Goal: Task Accomplishment & Management: Use online tool/utility

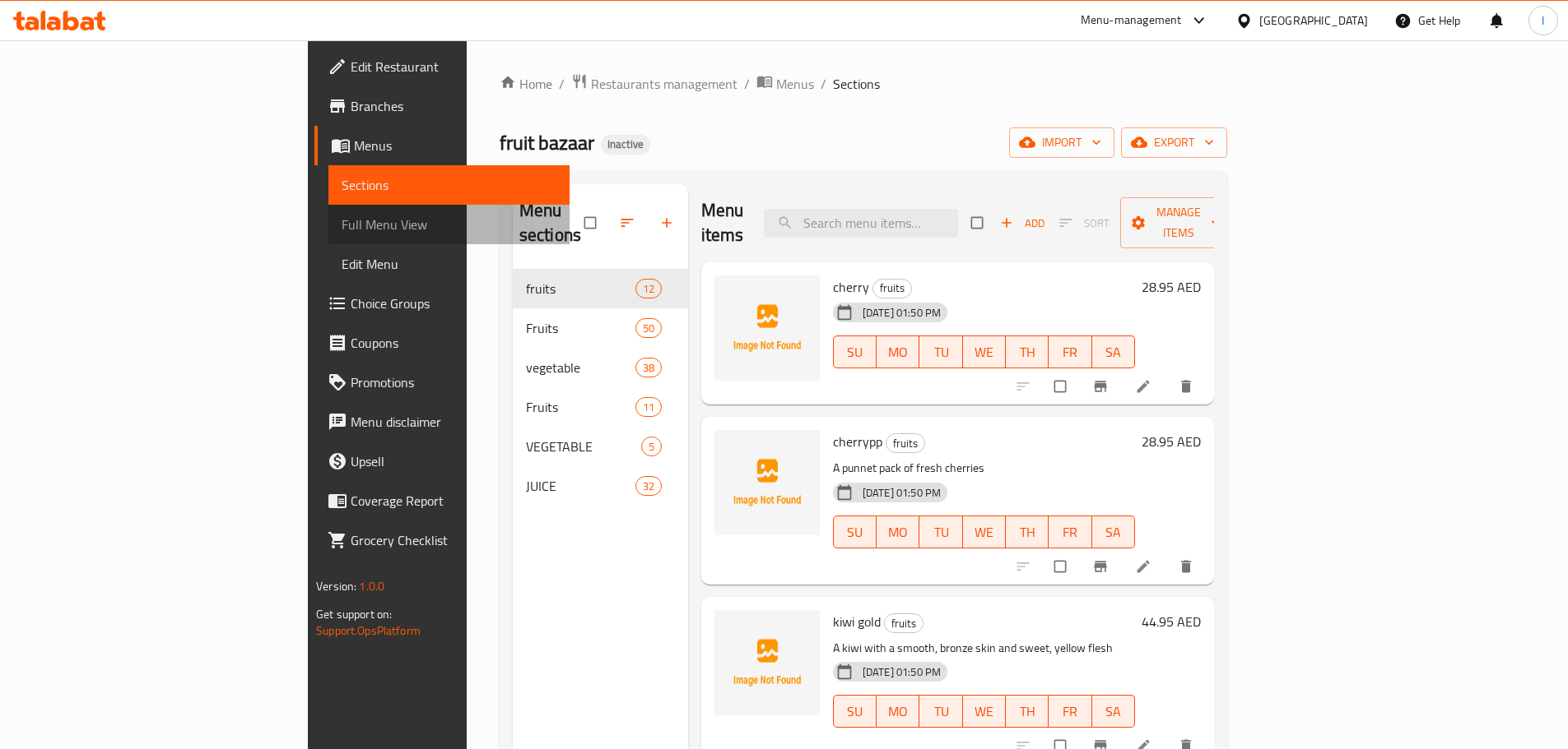
drag, startPoint x: 125, startPoint y: 218, endPoint x: 264, endPoint y: 248, distance: 142.2
click at [342, 218] on span "Full Menu View" at bounding box center [449, 224] width 215 height 20
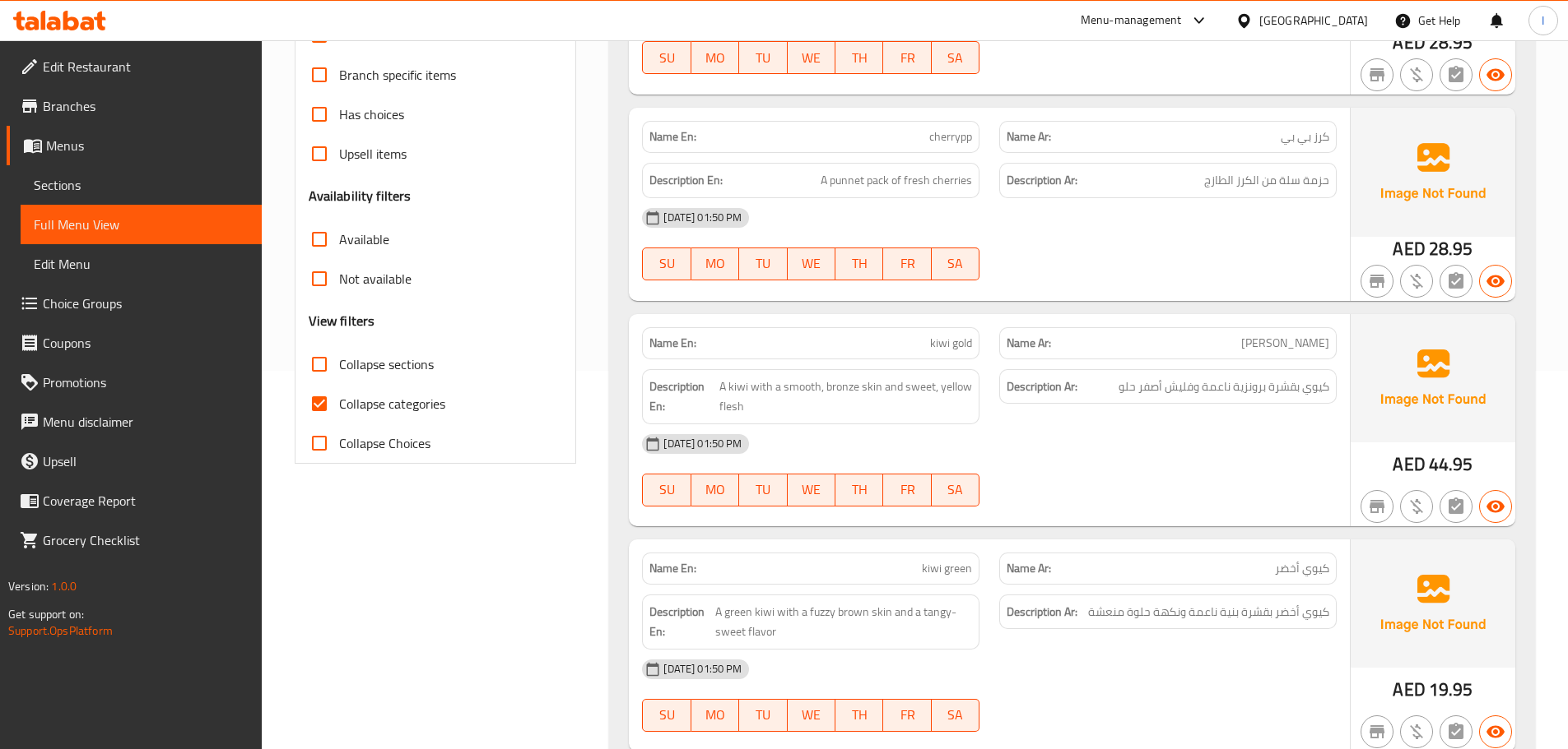
scroll to position [411, 0]
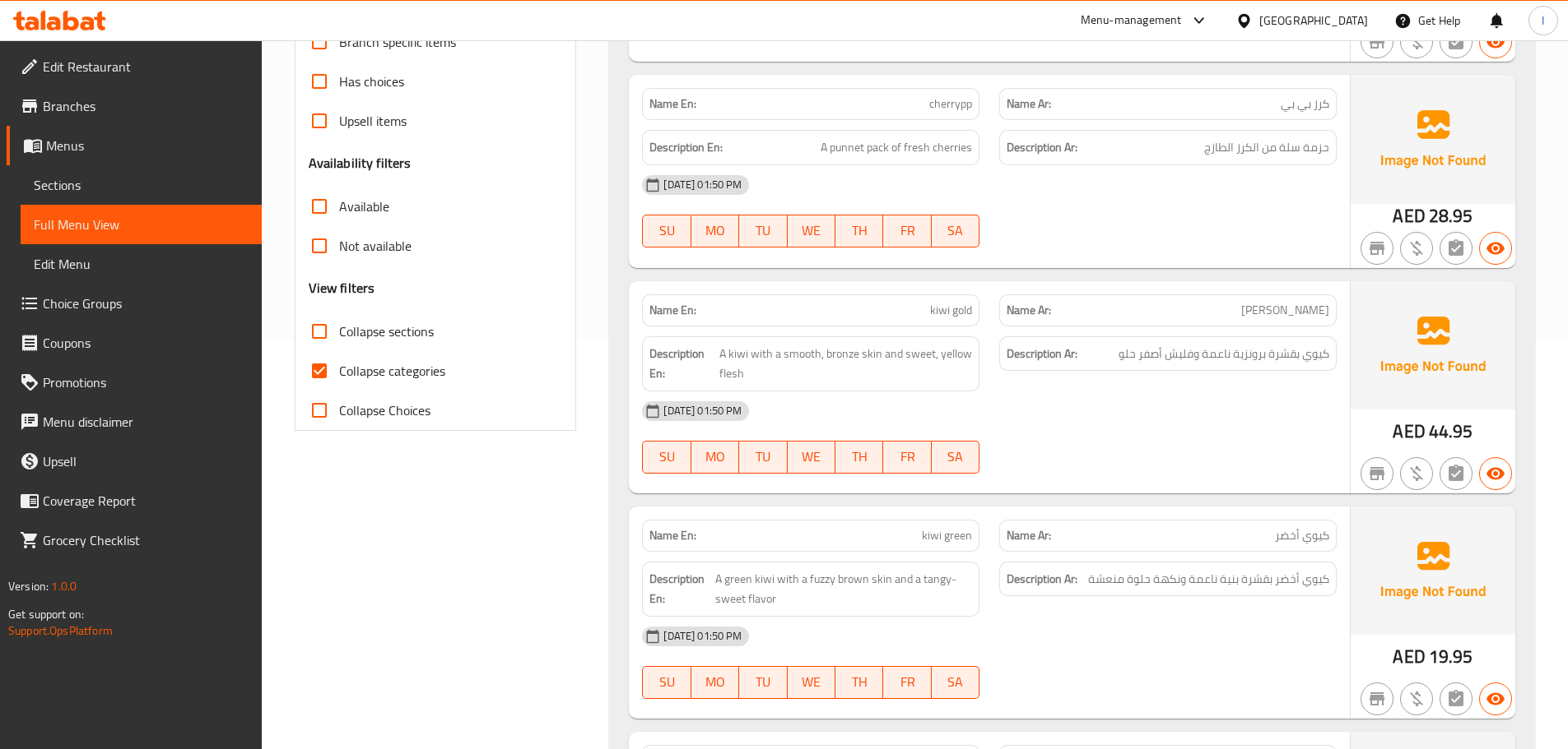
click at [334, 352] on input "Collapse categories" at bounding box center [320, 371] width 40 height 40
checkbox input "false"
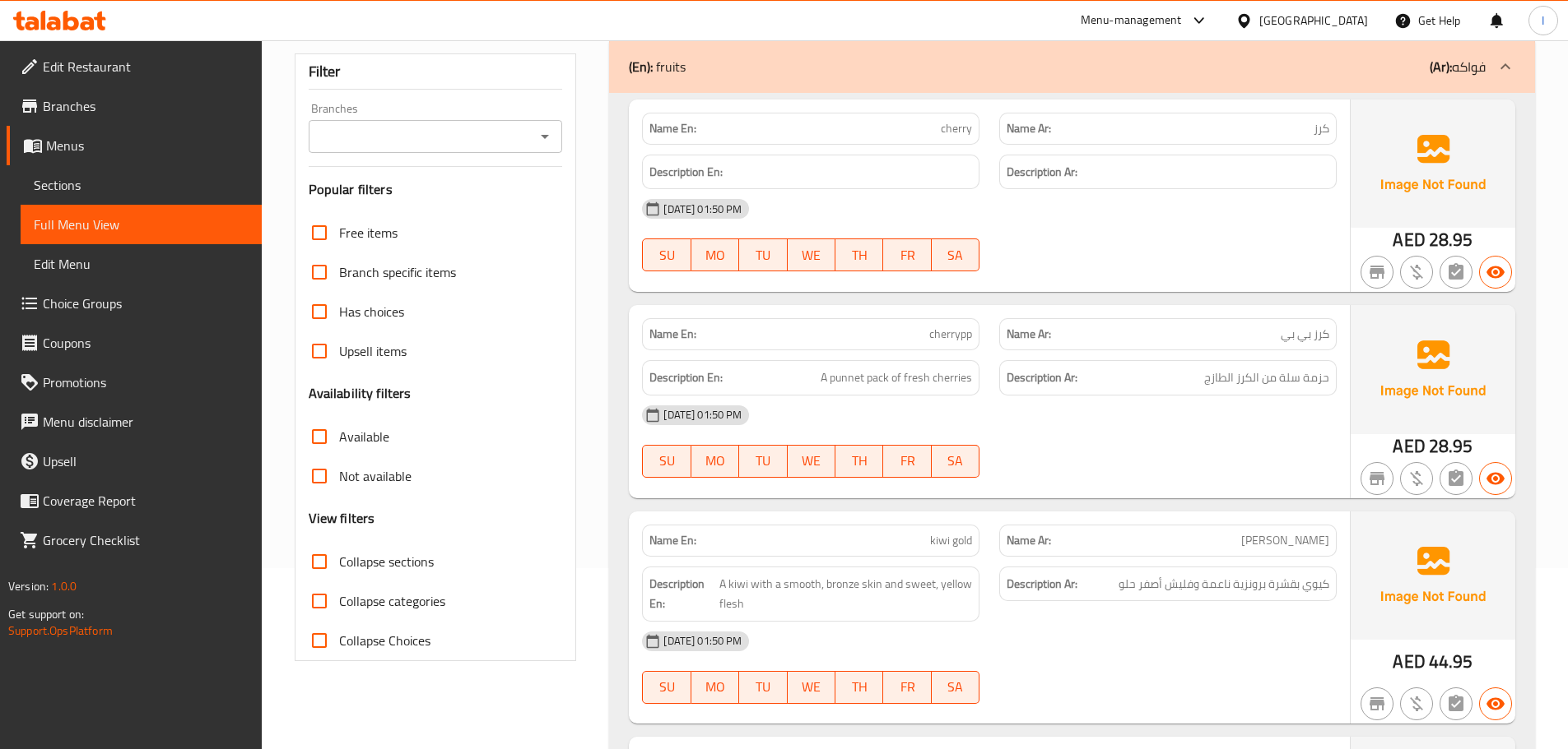
scroll to position [329, 0]
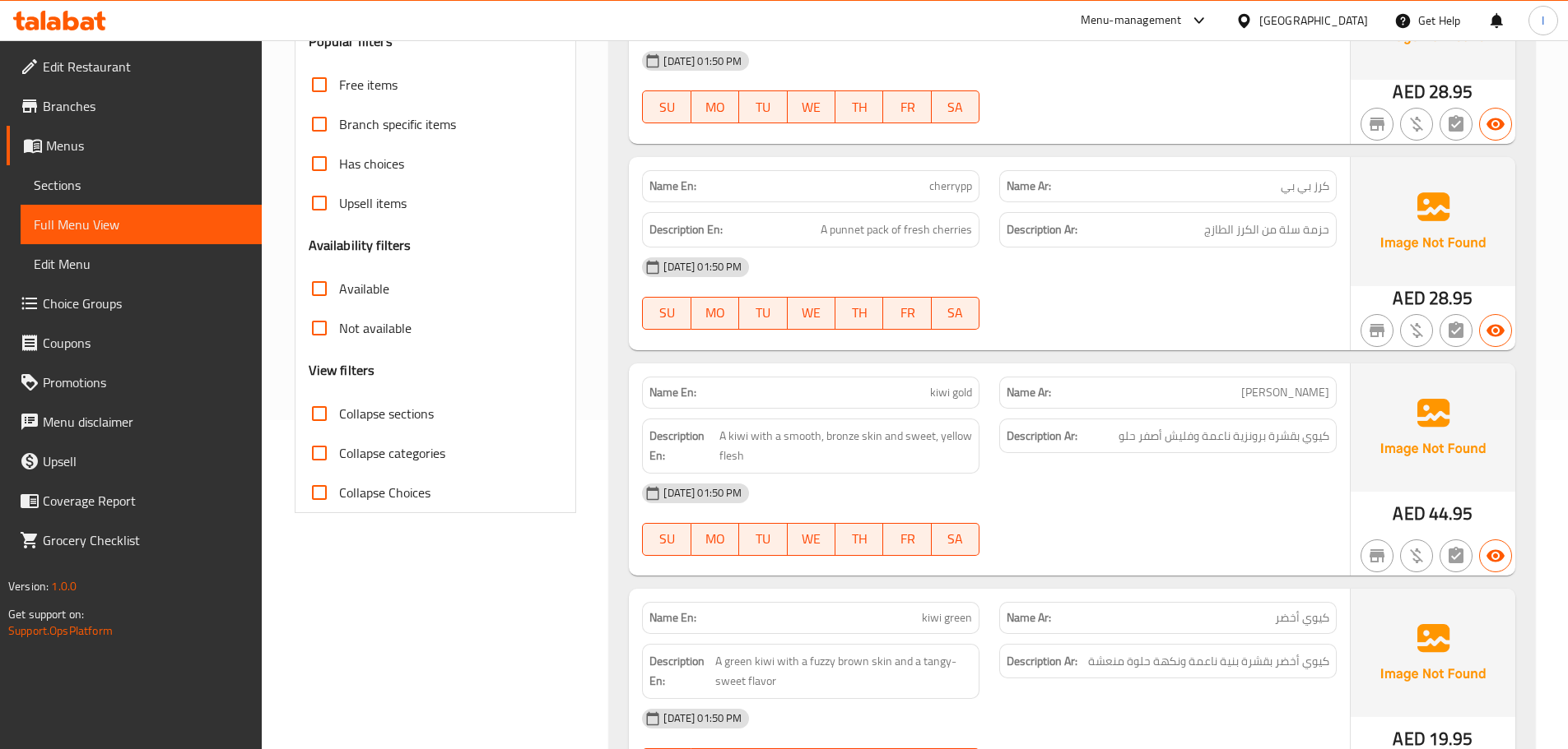
click at [345, 407] on span "Collapse sections" at bounding box center [386, 413] width 95 height 20
click at [339, 407] on input "Collapse sections" at bounding box center [320, 414] width 40 height 40
checkbox input "true"
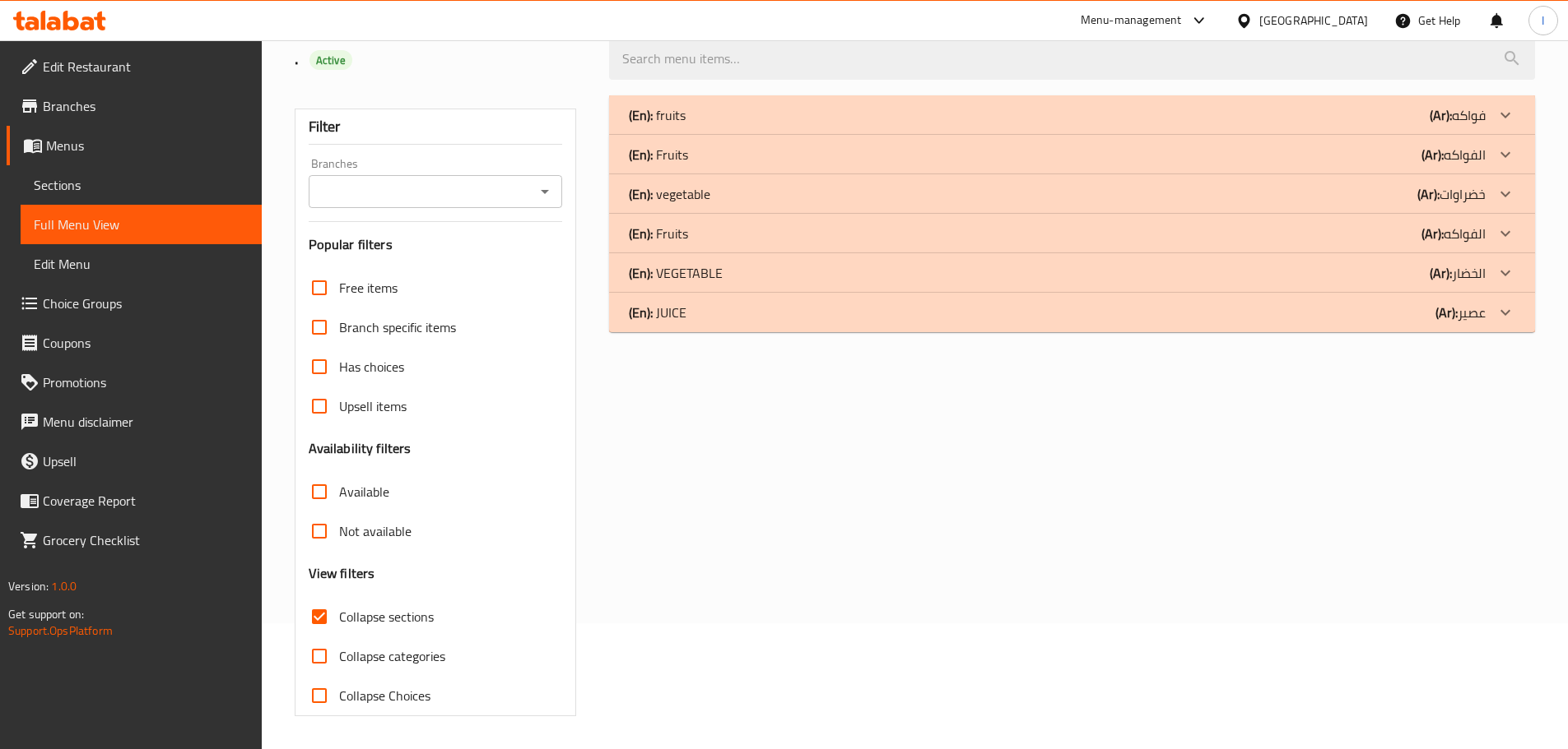
scroll to position [126, 0]
click at [693, 118] on div "(En): fruits (Ar): فواكه" at bounding box center [1058, 114] width 857 height 20
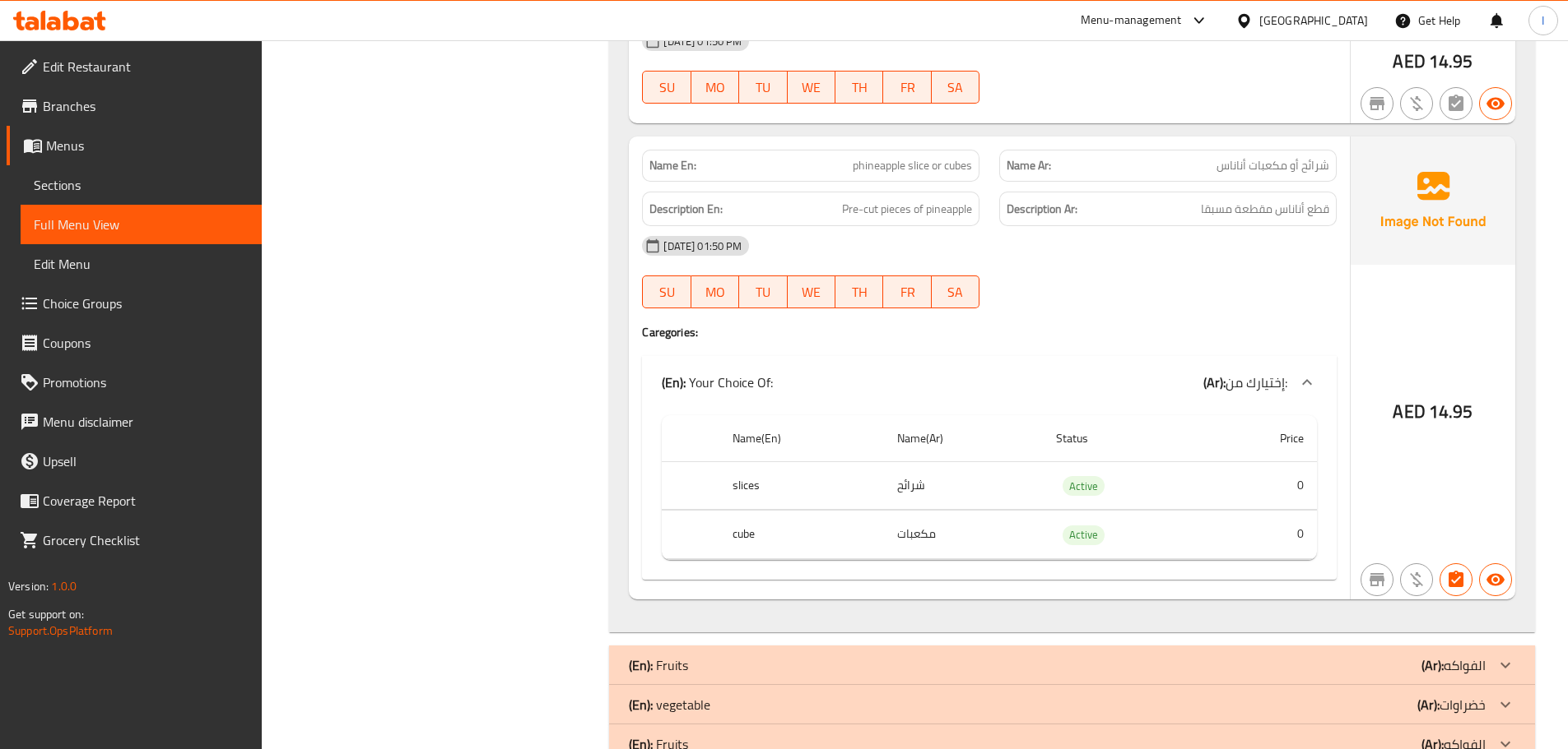
scroll to position [2614, 0]
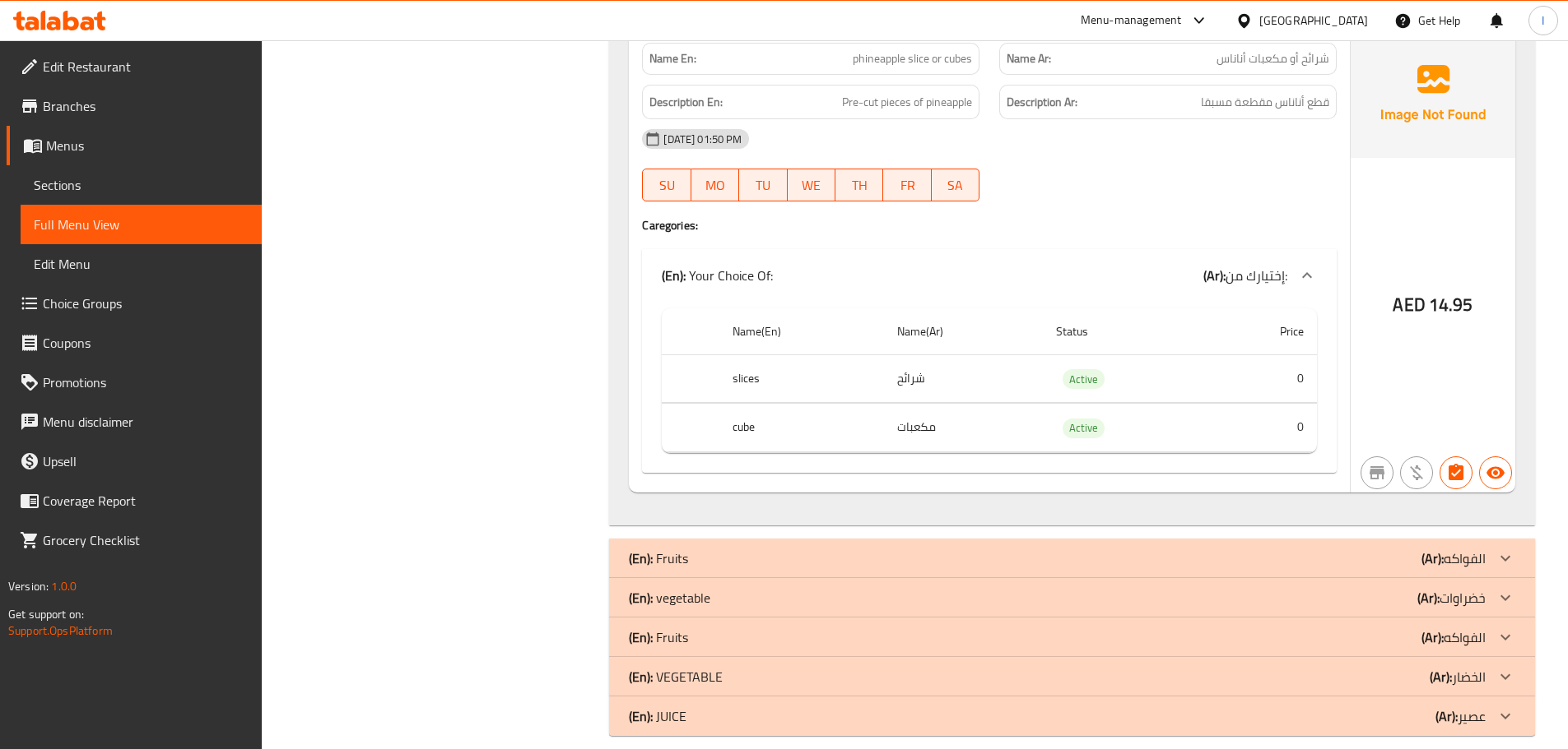
click at [690, 588] on p "(En): vegetable" at bounding box center [670, 598] width 81 height 20
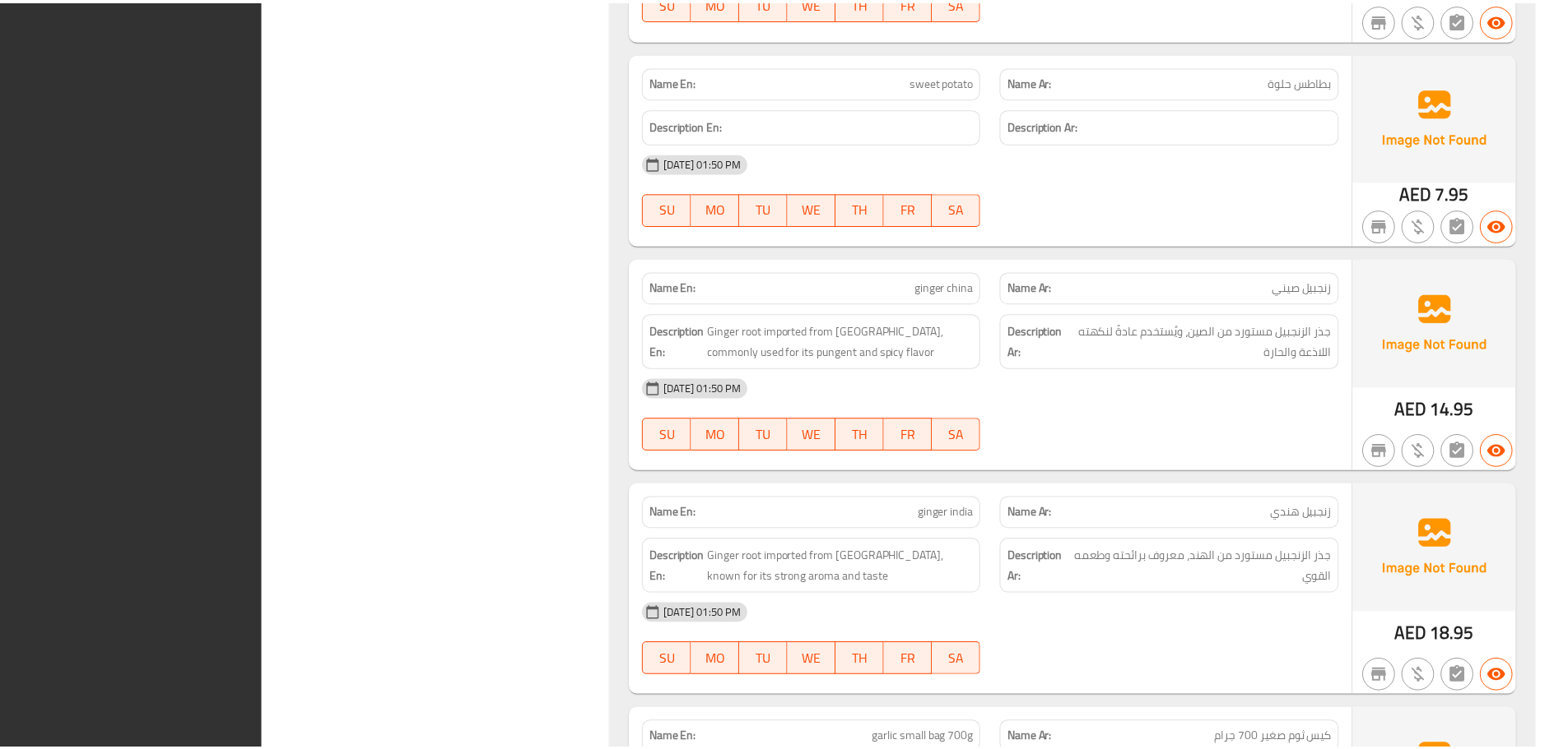
scroll to position [11089, 0]
